Goal: Communication & Community: Answer question/provide support

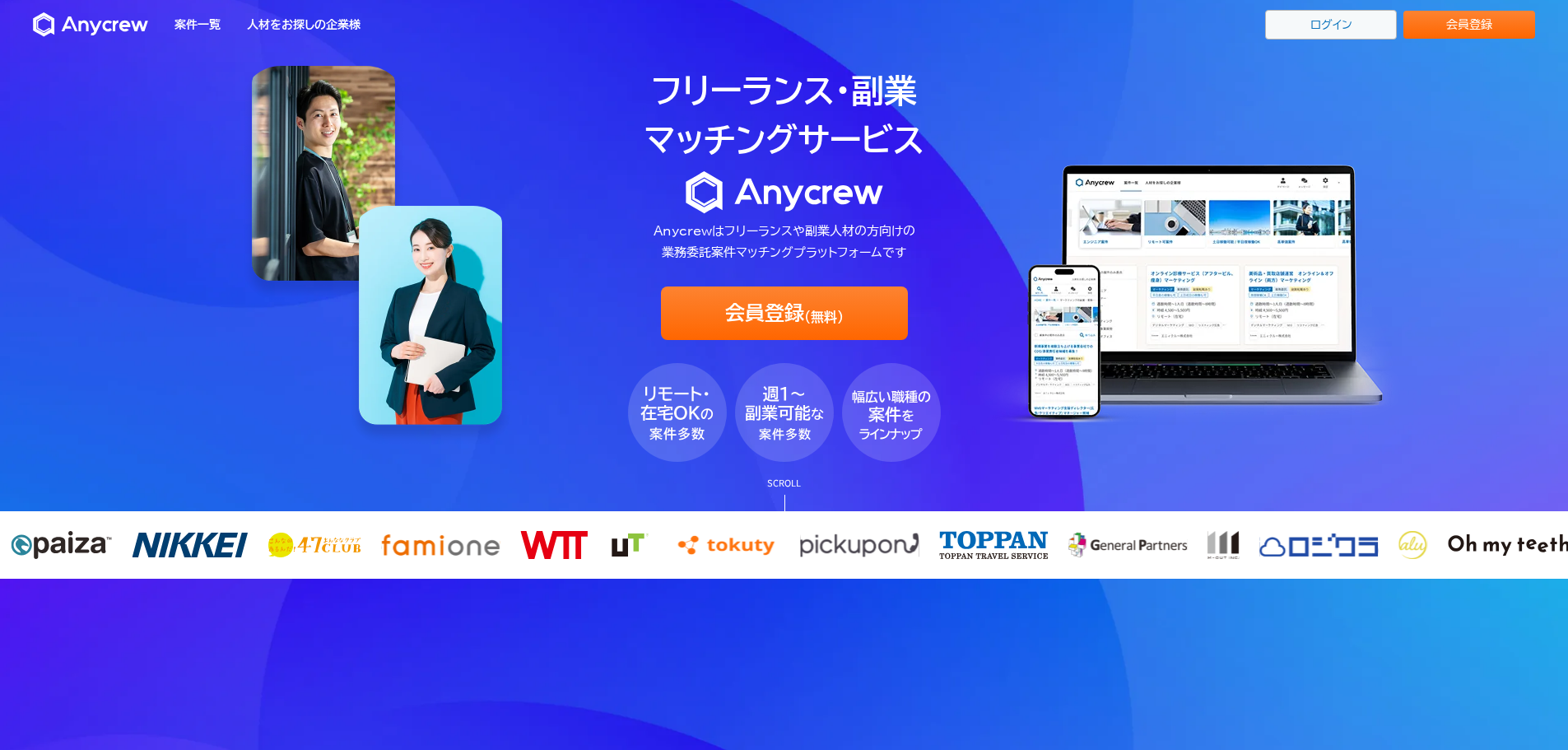
click at [1332, 22] on link "ログイン" at bounding box center [1331, 24] width 132 height 30
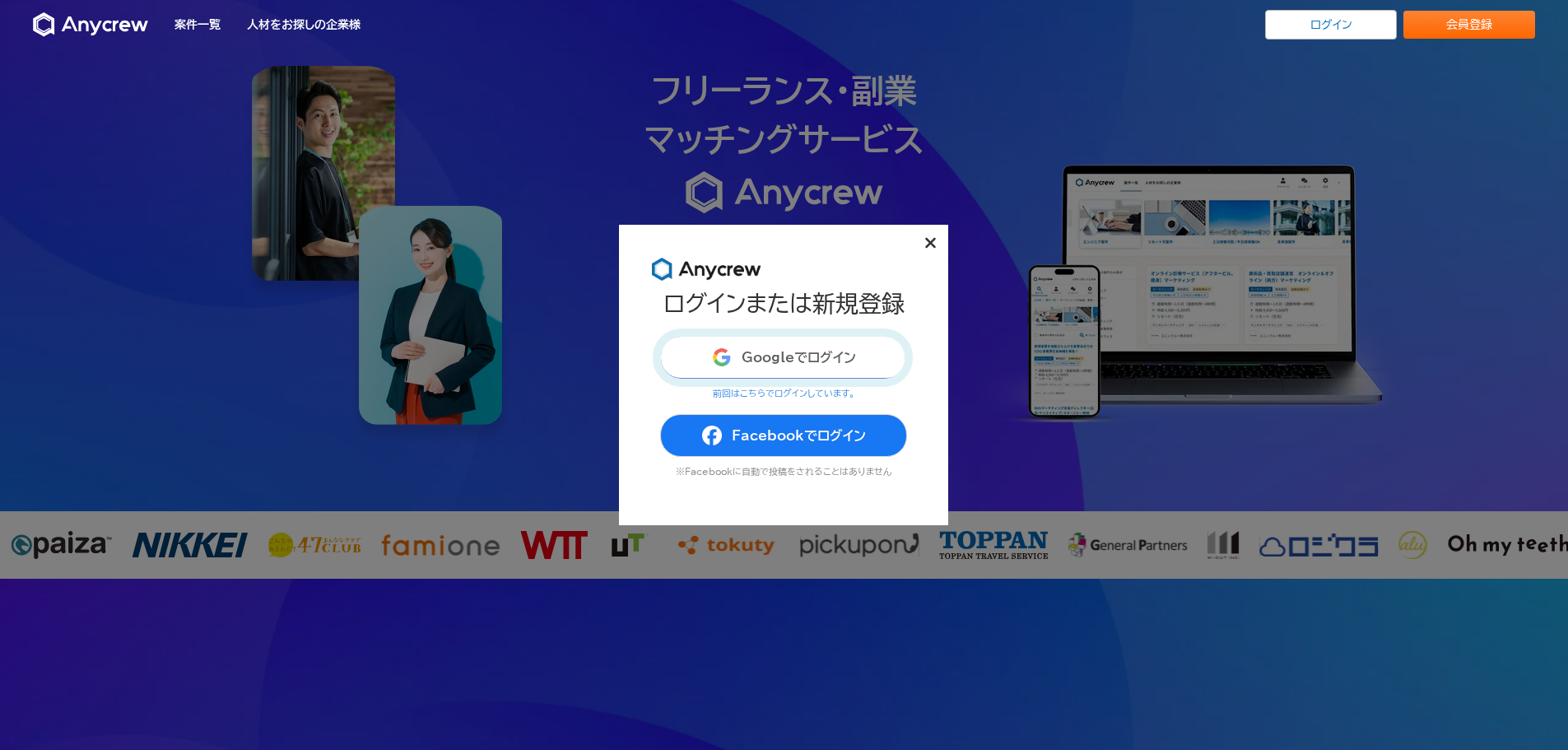
click at [777, 354] on button "Googleでログイン" at bounding box center [783, 357] width 247 height 43
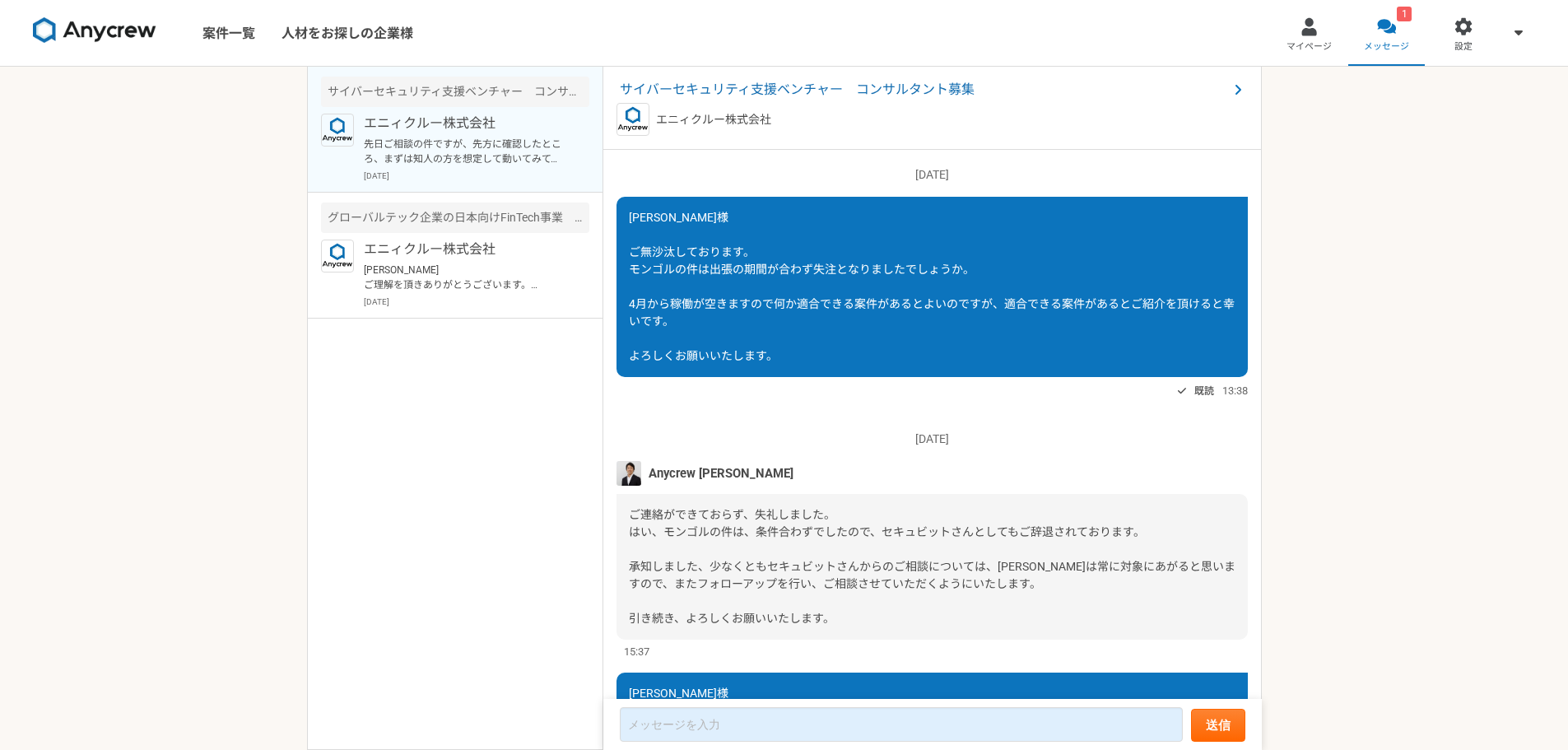
scroll to position [1900, 0]
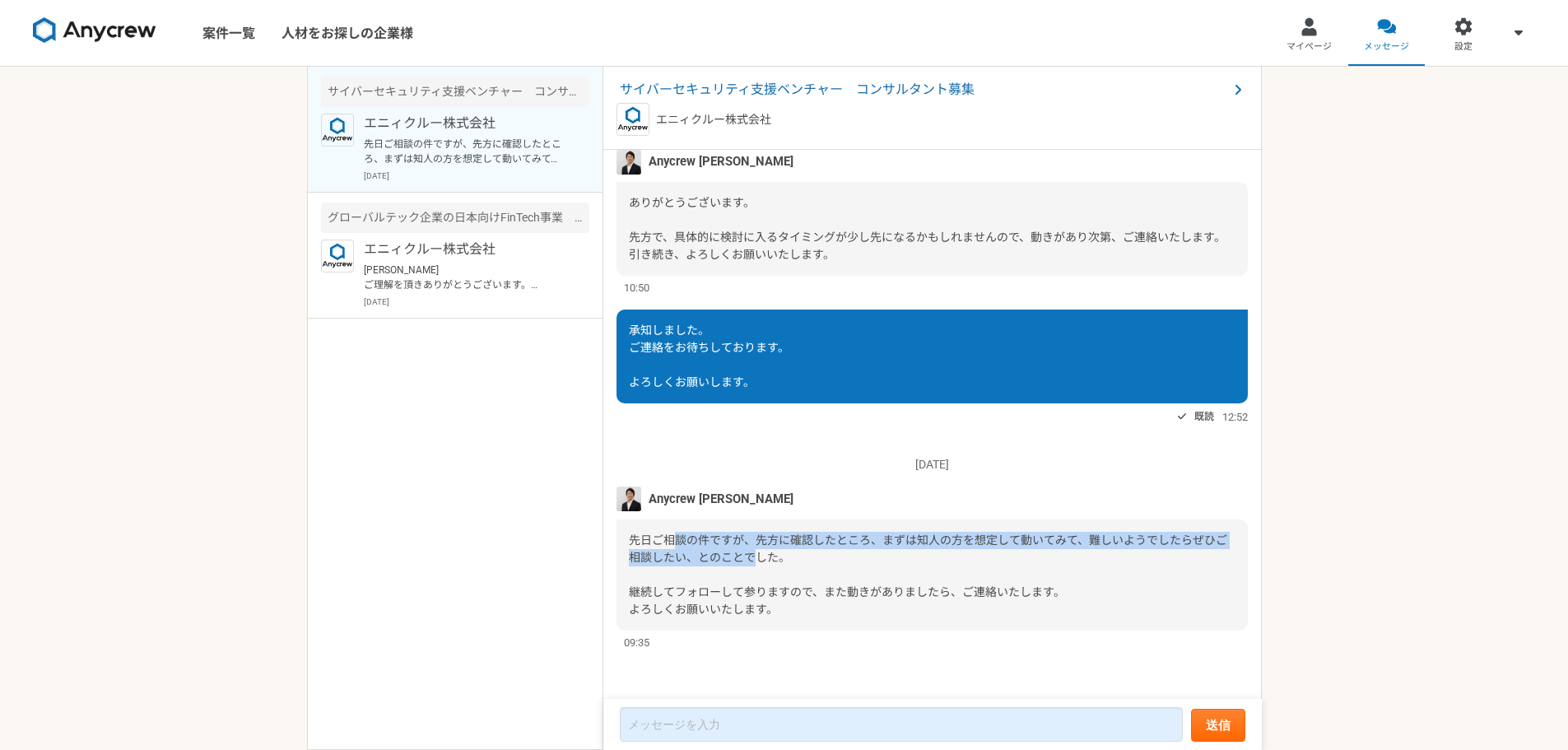
drag, startPoint x: 678, startPoint y: 543, endPoint x: 764, endPoint y: 566, distance: 89.0
click at [764, 566] on div "先日ご相談の件ですが、先方に確認したところ、まずは知人の方を想定して動いてみて、難しいようでしたらぜひご相談したい、とのことでした。 継続してフォローして参り…" at bounding box center [931, 575] width 631 height 111
click at [706, 560] on span "先日ご相談の件ですが、先方に確認したところ、まずは知人の方を想定して動いてみて、難しいようでしたらぜひご相談したい、とのことでした。 継続してフォローして参り…" at bounding box center [928, 575] width 599 height 82
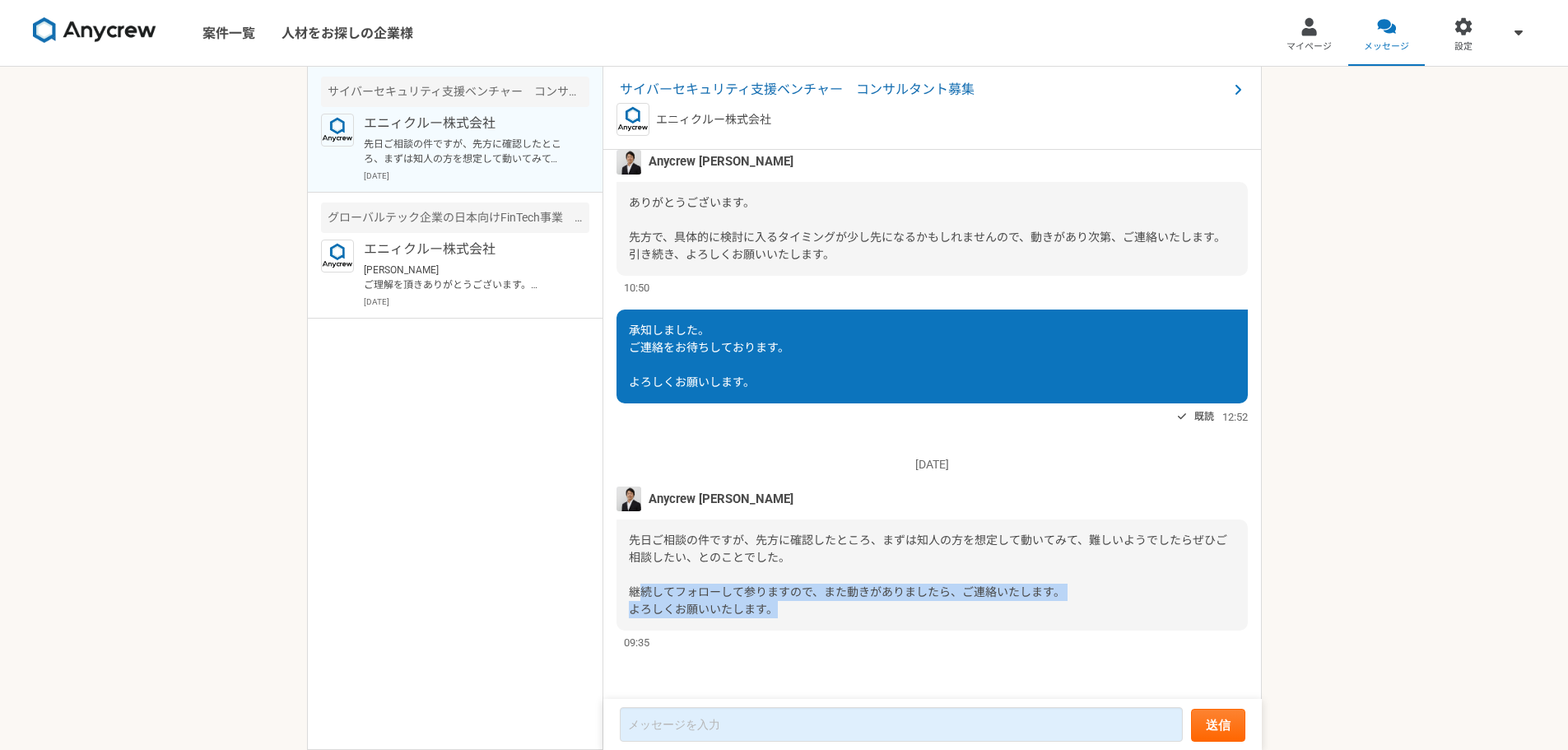
drag, startPoint x: 636, startPoint y: 587, endPoint x: 862, endPoint y: 612, distance: 227.4
click at [862, 612] on div "先日ご相談の件ですが、先方に確認したところ、まずは知人の方を想定して動いてみて、難しいようでしたらぜひご相談したい、とのことでした。 継続してフォローして参り…" at bounding box center [931, 575] width 631 height 111
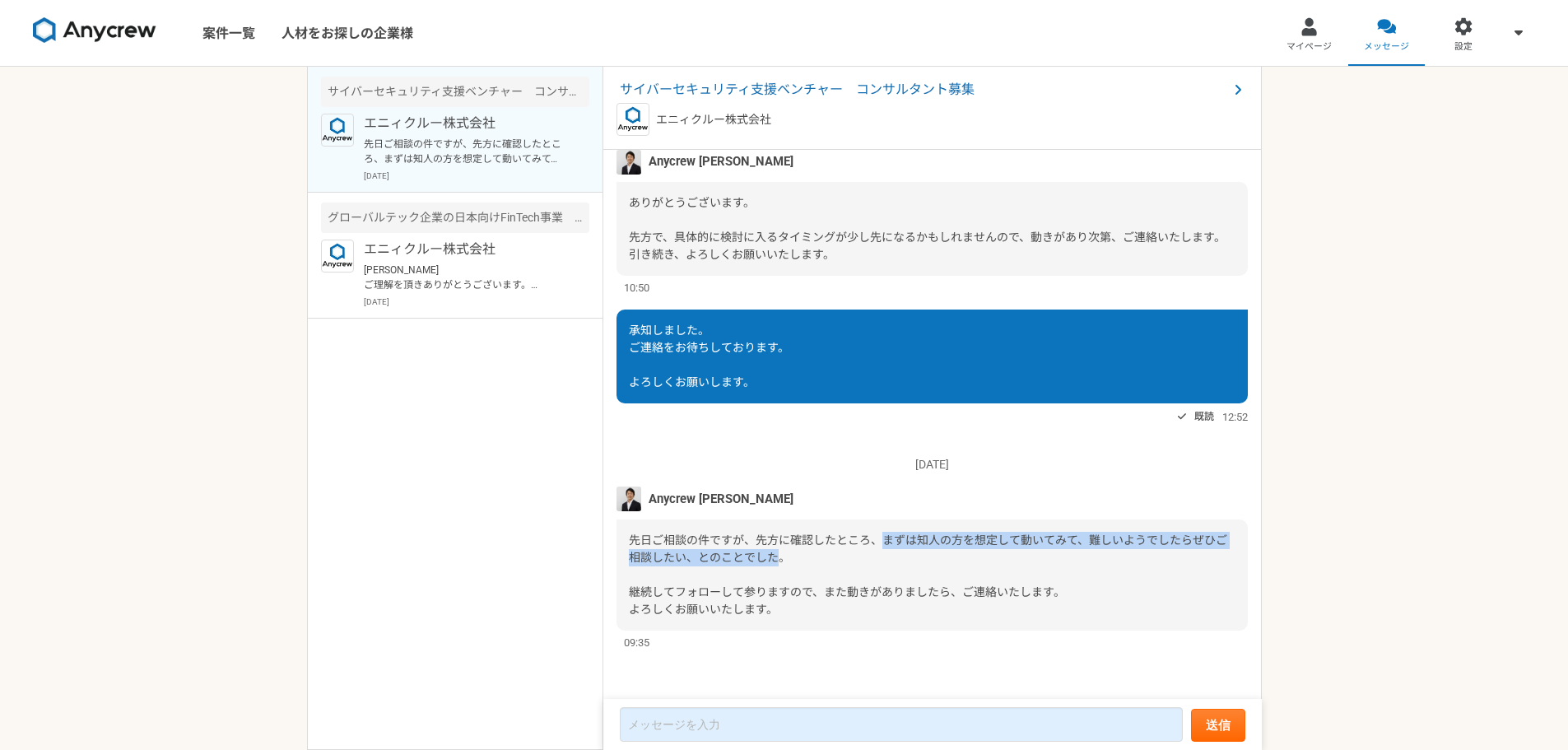
drag, startPoint x: 886, startPoint y: 543, endPoint x: 793, endPoint y: 554, distance: 93.6
click at [793, 554] on span "先日ご相談の件ですが、先方に確認したところ、まずは知人の方を想定して動いてみて、難しいようでしたらぜひご相談したい、とのことでした。 継続してフォローして参り…" at bounding box center [928, 575] width 599 height 82
click at [1219, 735] on button "送信" at bounding box center [1218, 726] width 54 height 33
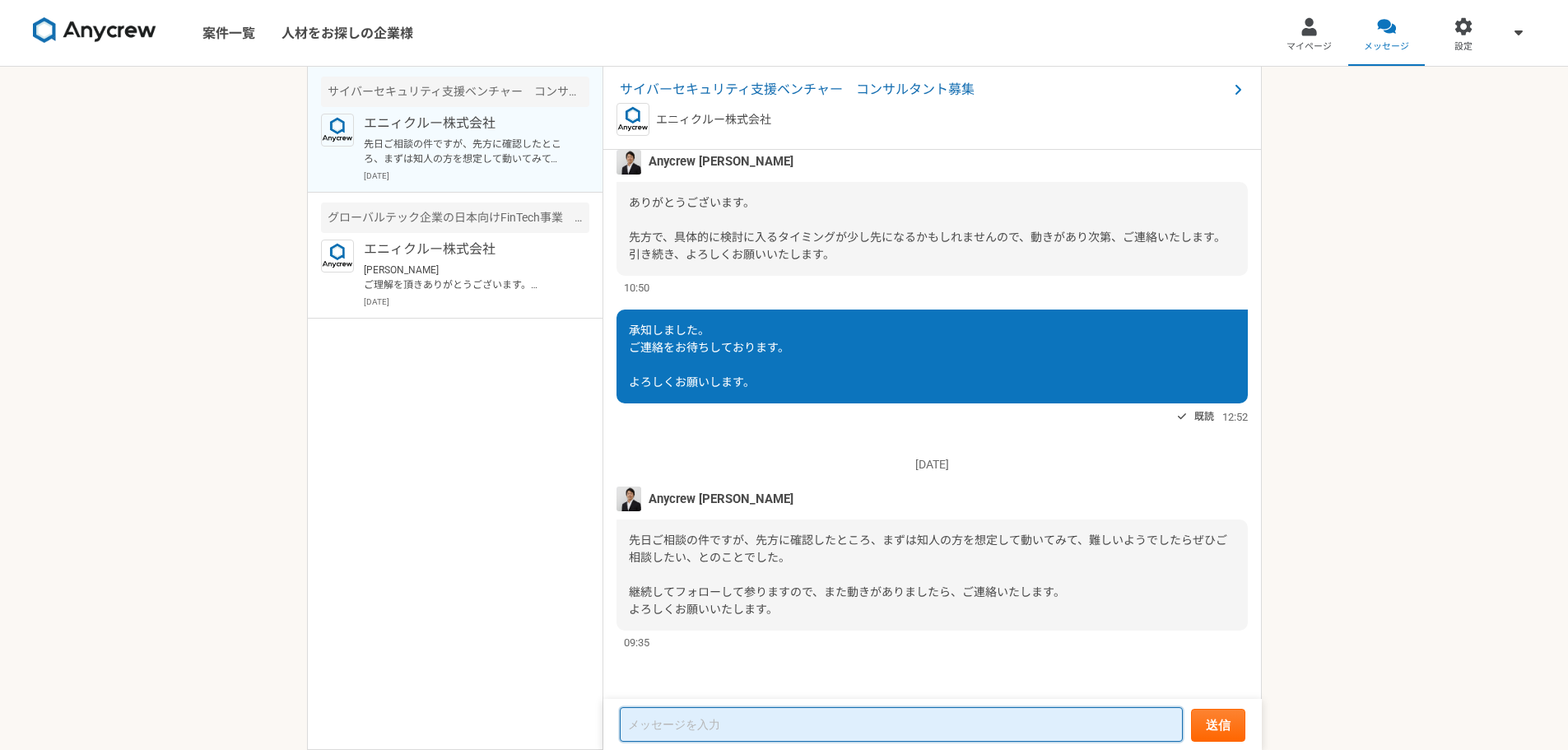
click at [1065, 728] on textarea at bounding box center [900, 725] width 563 height 35
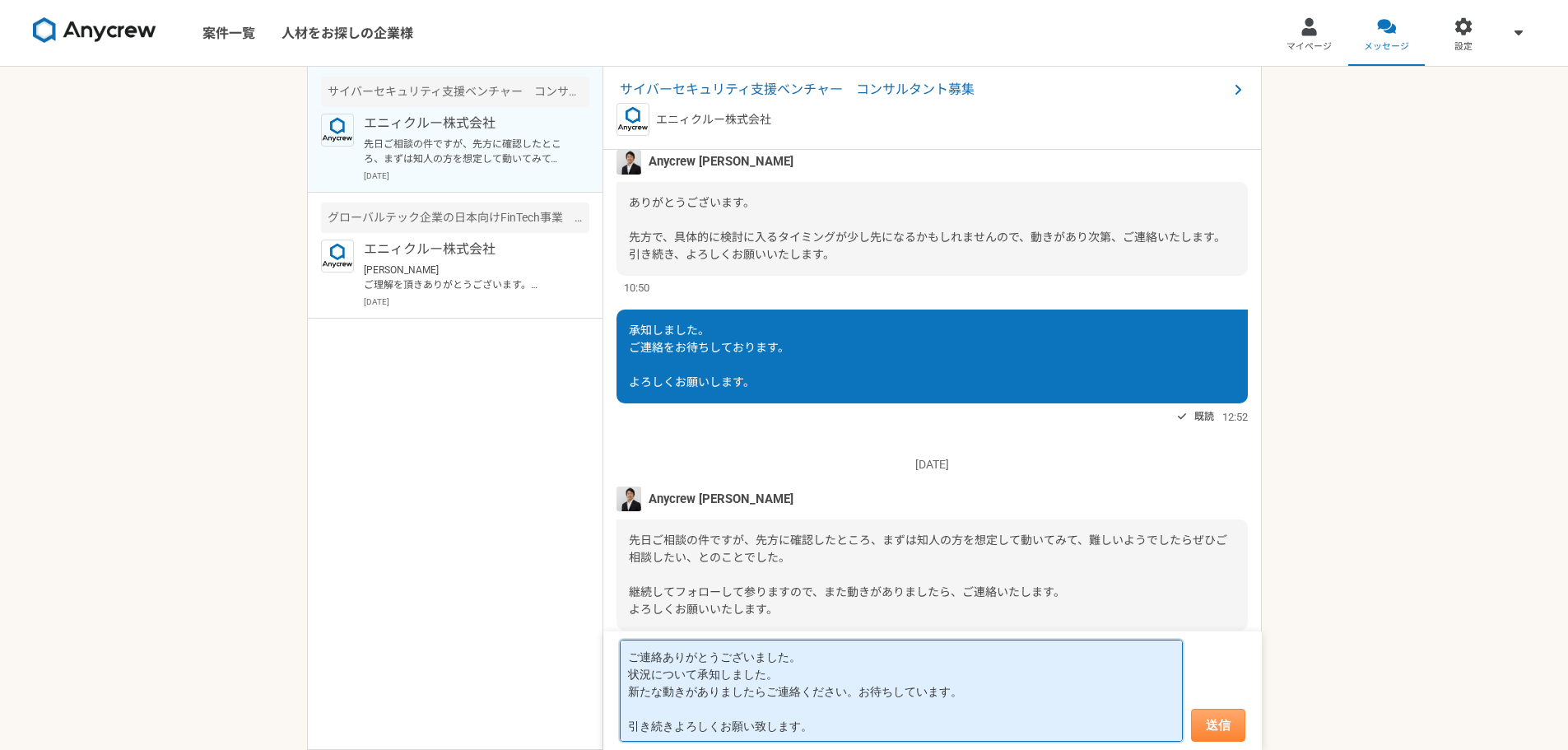
type textarea "ご連絡ありがとうございました。 状況について承知しました。 新たな動きがありましたらご連絡ください。お待ちしています。 引き続きよろしくお願い致します。"
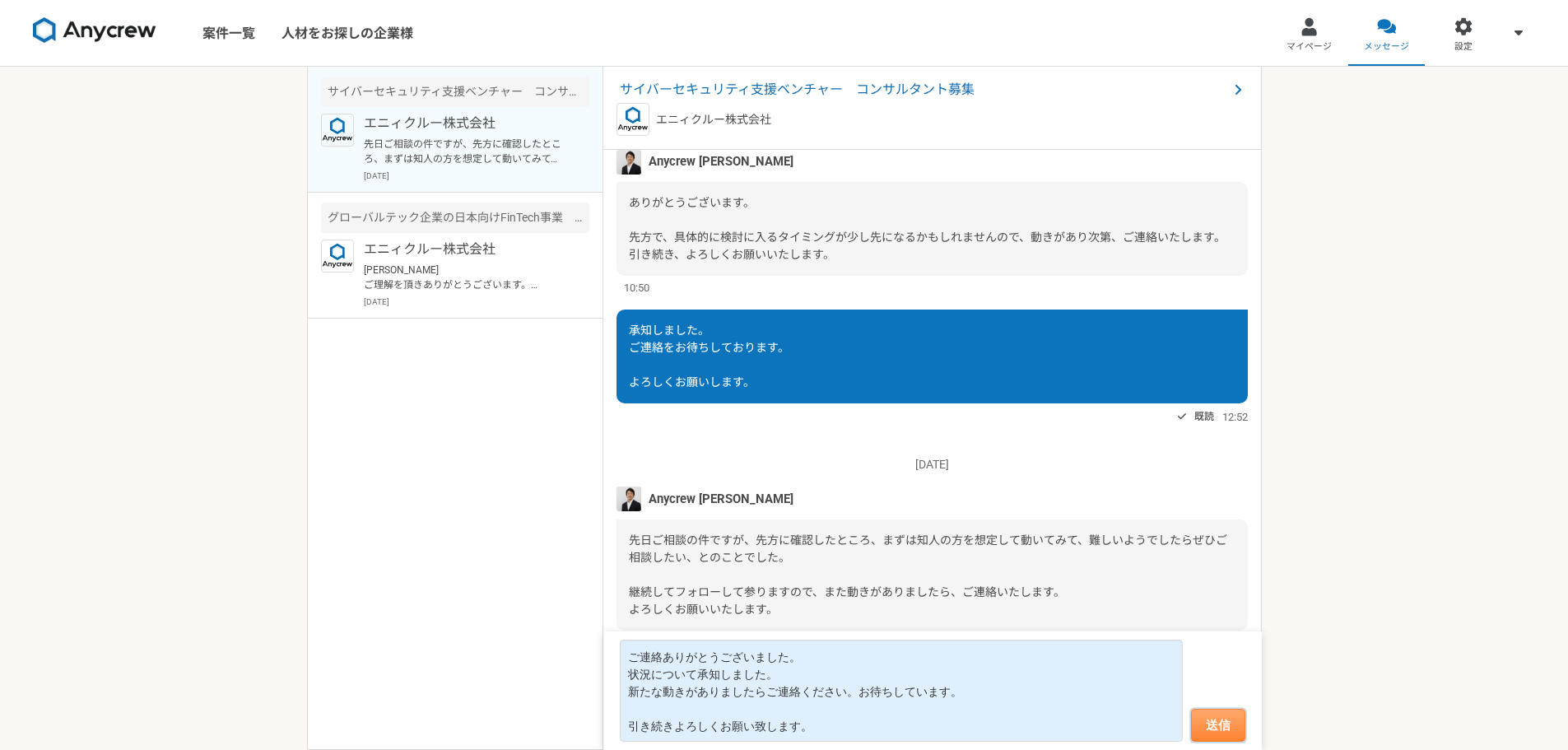
click at [1225, 723] on button "送信" at bounding box center [1218, 726] width 54 height 33
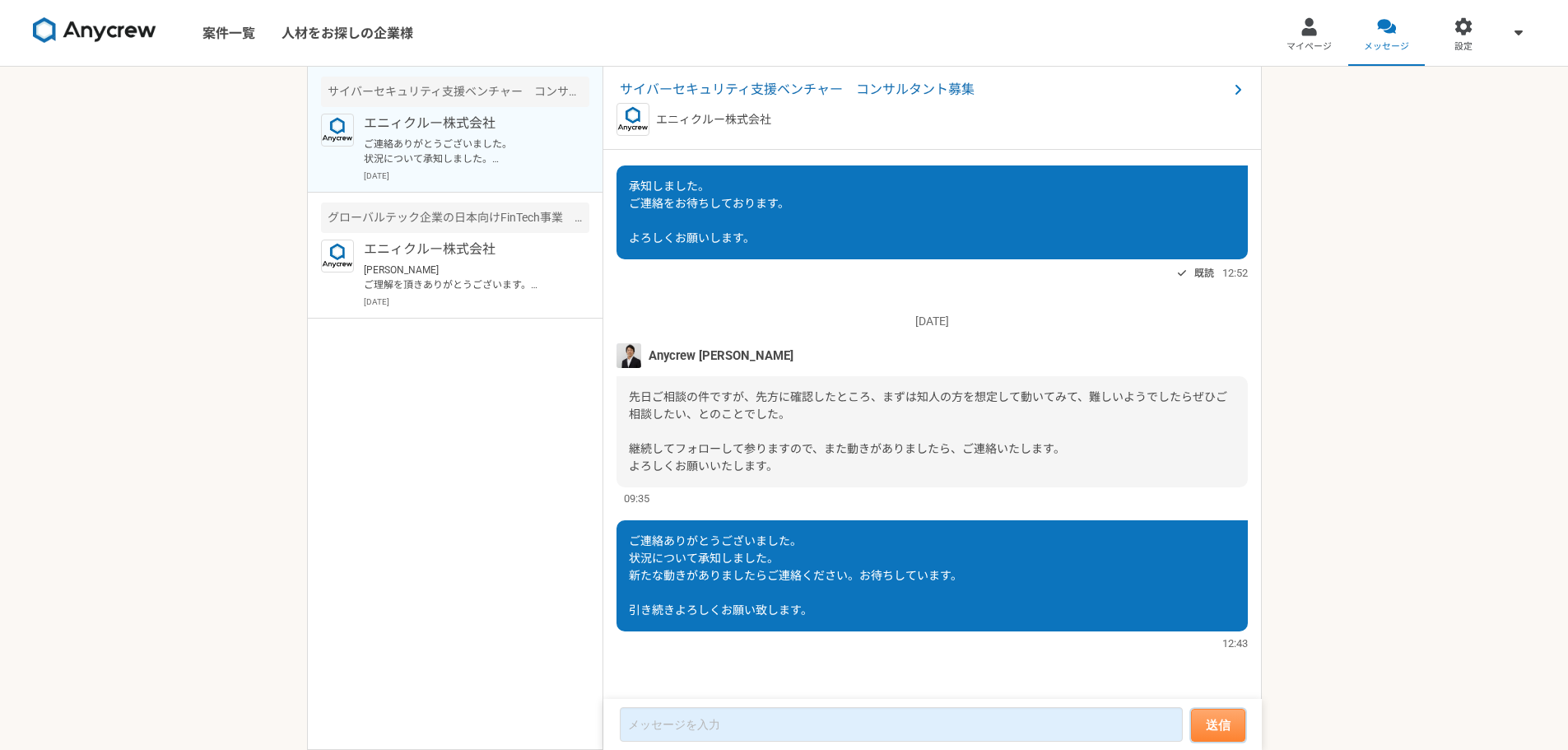
scroll to position [1779, 0]
